Goal: Go to known website: Access a specific website the user already knows

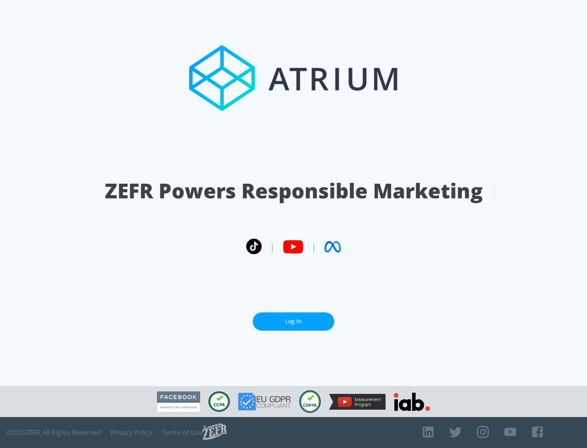
click at [293, 318] on link "Log In" at bounding box center [294, 322] width 82 height 18
